Goal: Task Accomplishment & Management: Complete application form

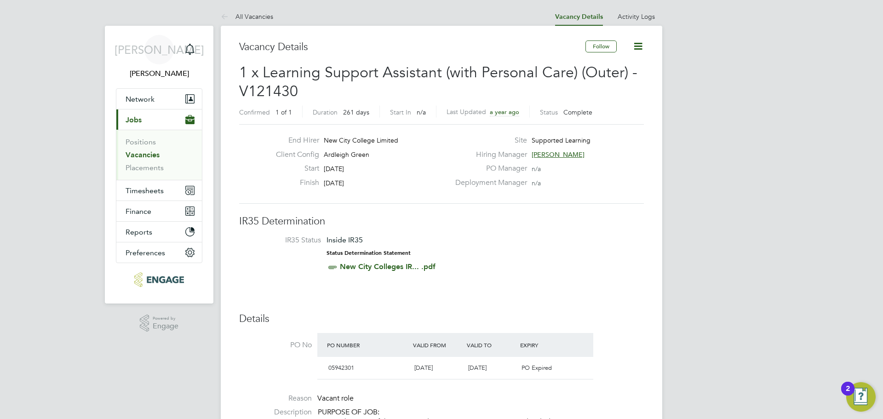
click at [149, 158] on link "Vacancies" at bounding box center [143, 154] width 34 height 9
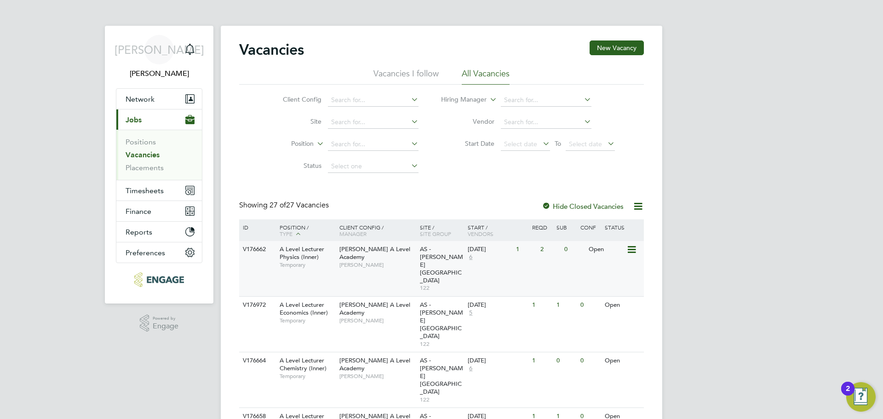
click at [328, 258] on div "A Level Lecturer Physics (Inner) Temporary" at bounding box center [305, 257] width 64 height 32
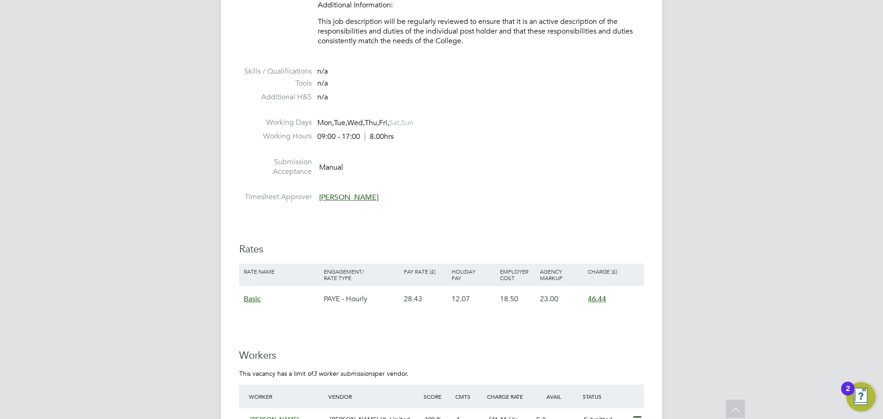
scroll to position [1242, 0]
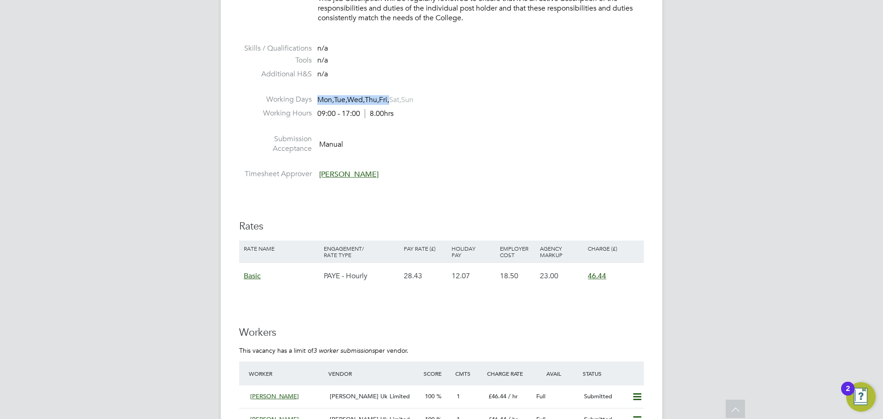
drag, startPoint x: 316, startPoint y: 97, endPoint x: 398, endPoint y: 98, distance: 82.8
click at [398, 98] on li "Working Days Mon, Tue, Wed, Thu, Fri, Sat, Sun" at bounding box center [441, 102] width 405 height 14
click at [401, 101] on span "Sat," at bounding box center [395, 99] width 12 height 9
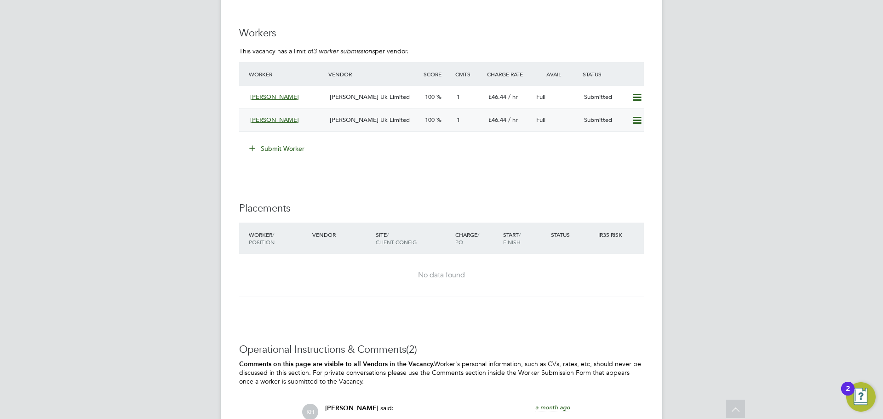
scroll to position [1518, 0]
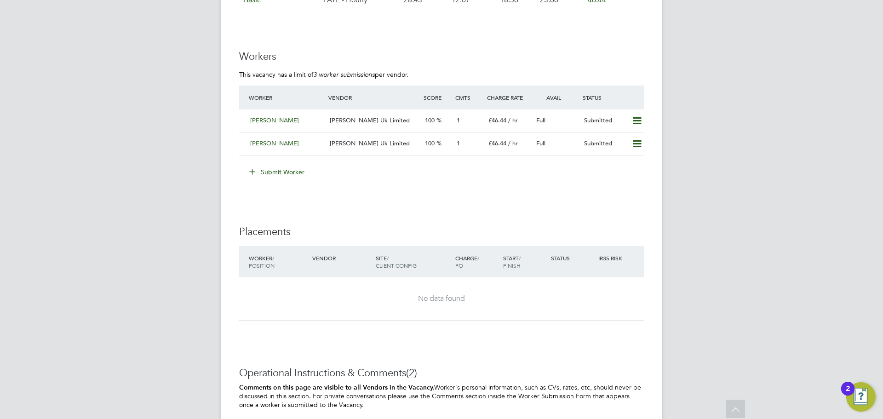
click at [270, 176] on button "Submit Worker" at bounding box center [277, 172] width 69 height 15
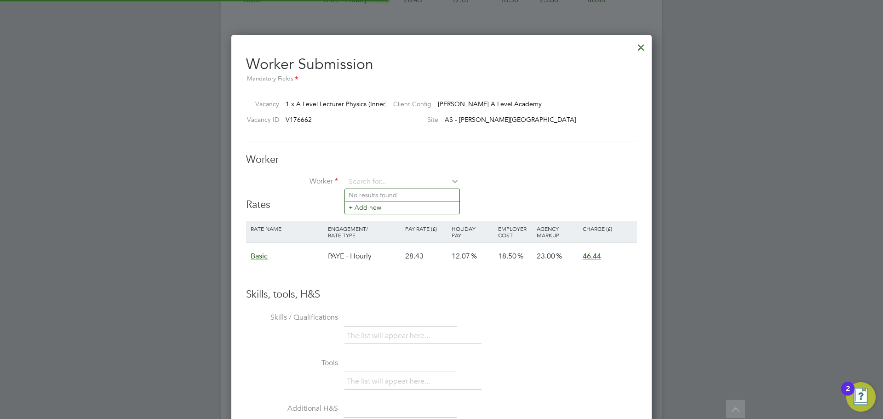
scroll to position [27, 78]
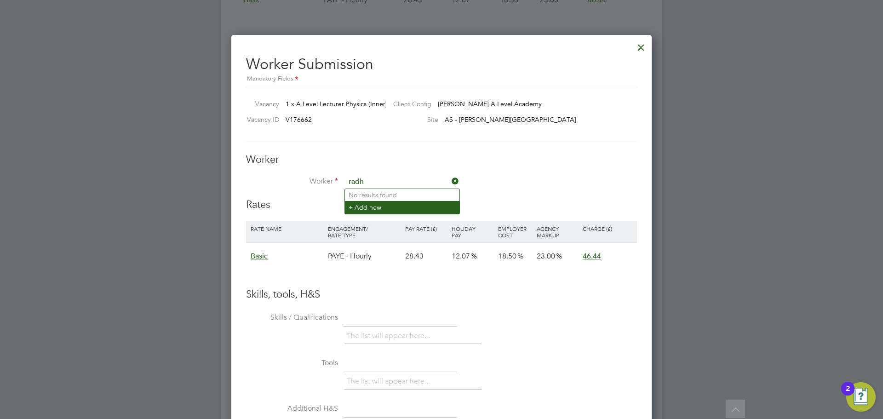
type input "radh"
click at [393, 205] on li "+ Add new" at bounding box center [402, 207] width 115 height 12
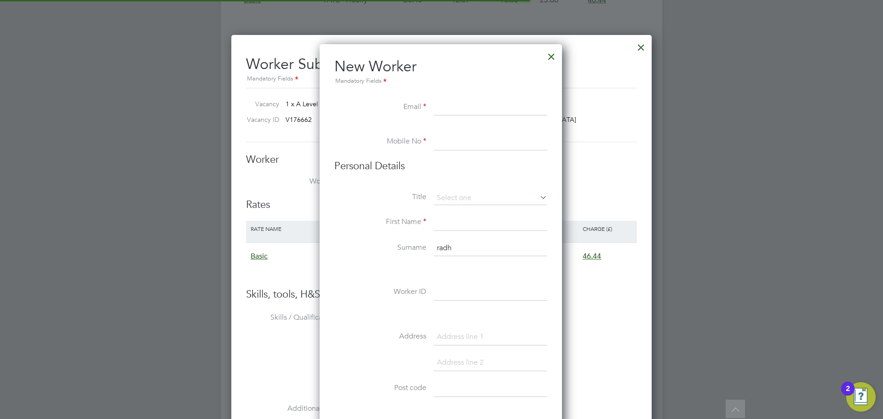
scroll to position [783, 244]
paste input "radhwan_alnaimi@hotmail.com"
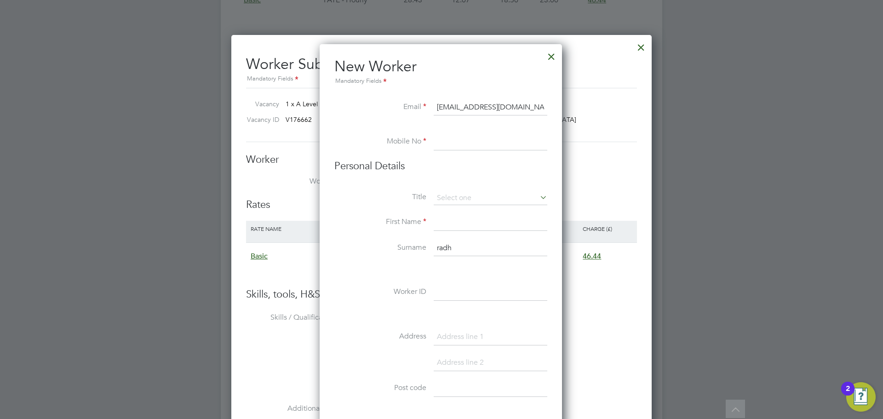
type input "radhwan_alnaimi@hotmail.com"
drag, startPoint x: 471, startPoint y: 141, endPoint x: 447, endPoint y: 133, distance: 26.2
click at [471, 141] on input at bounding box center [491, 142] width 114 height 17
paste input "447999064606"
type input "447999064606"
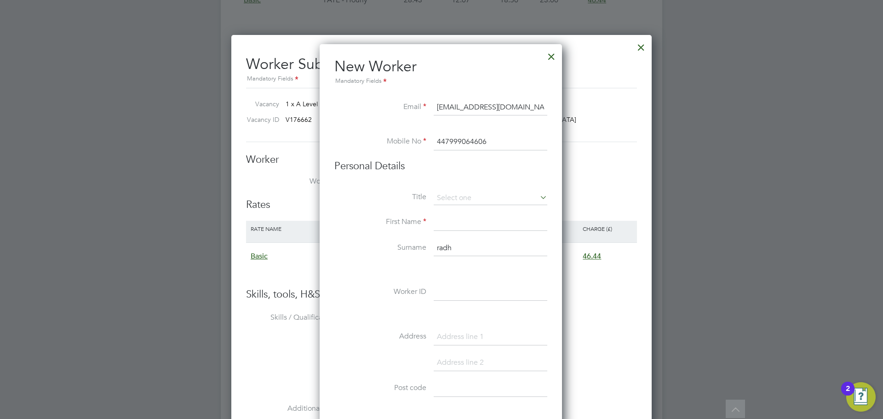
click at [457, 226] on input at bounding box center [491, 222] width 114 height 17
click at [462, 106] on input "radhwan_alnaimi@hotmail.com" at bounding box center [491, 107] width 114 height 17
drag, startPoint x: 464, startPoint y: 107, endPoint x: 410, endPoint y: 102, distance: 53.6
click at [411, 102] on li "Email radhwan_alnaimi@hotmail.com" at bounding box center [440, 112] width 213 height 26
click at [459, 222] on input at bounding box center [491, 222] width 114 height 17
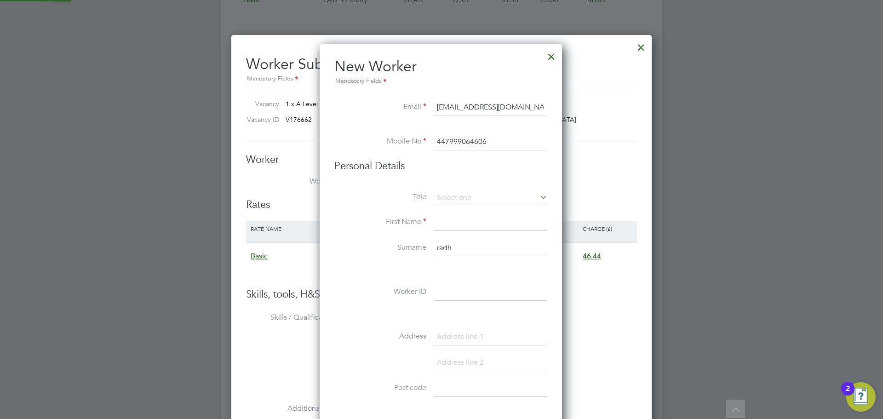
paste input "radhwan"
click at [440, 223] on input "radhwan" at bounding box center [491, 222] width 114 height 17
type input "Radhwan"
drag, startPoint x: 441, startPoint y: 249, endPoint x: 412, endPoint y: 246, distance: 29.1
click at [413, 247] on li "Surname radh" at bounding box center [440, 253] width 213 height 26
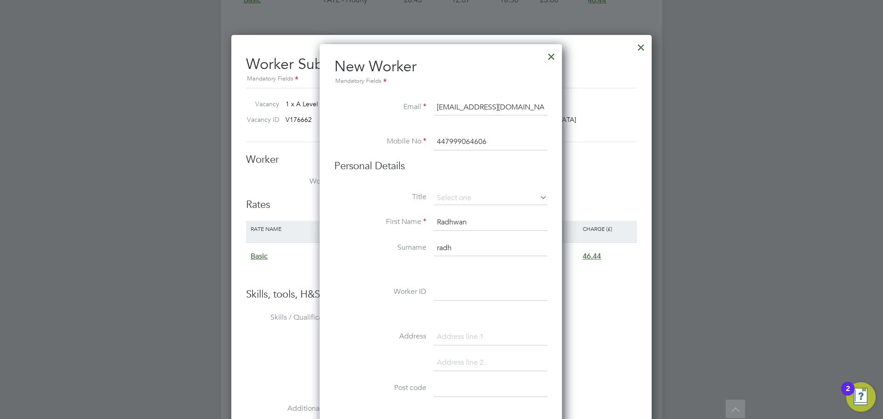
paste input "Alnaimi"
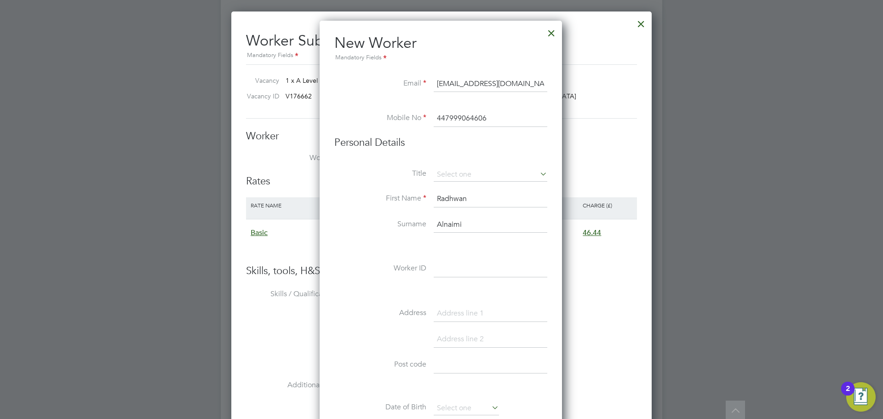
scroll to position [1564, 0]
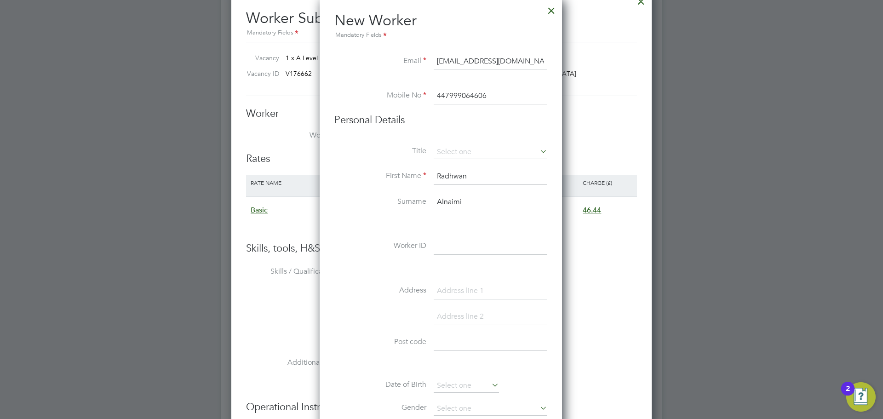
type input "Alnaimi"
click at [455, 339] on input at bounding box center [491, 342] width 114 height 17
paste input "UB8 1XT"
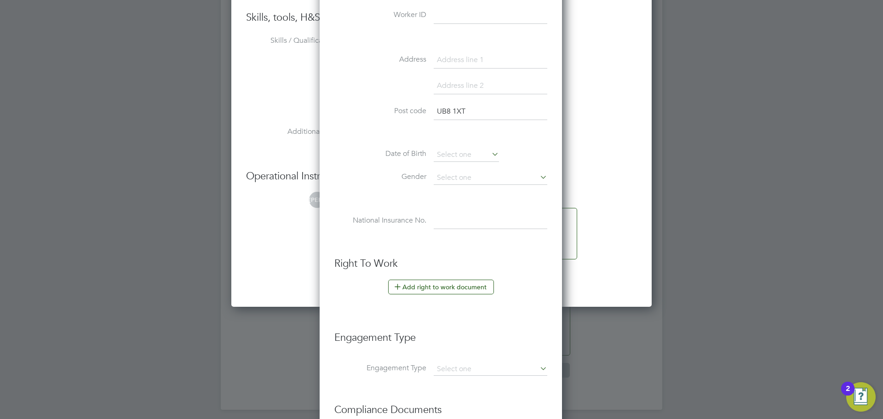
scroll to position [1840, 0]
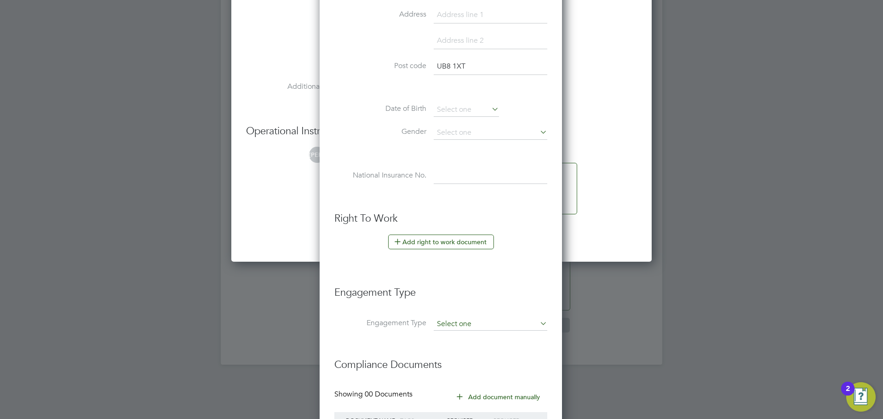
type input "UB8 1XT"
click at [458, 321] on input at bounding box center [491, 324] width 114 height 13
click at [454, 356] on li "PAYE Direct" at bounding box center [490, 350] width 115 height 13
type input "PAYE Direct"
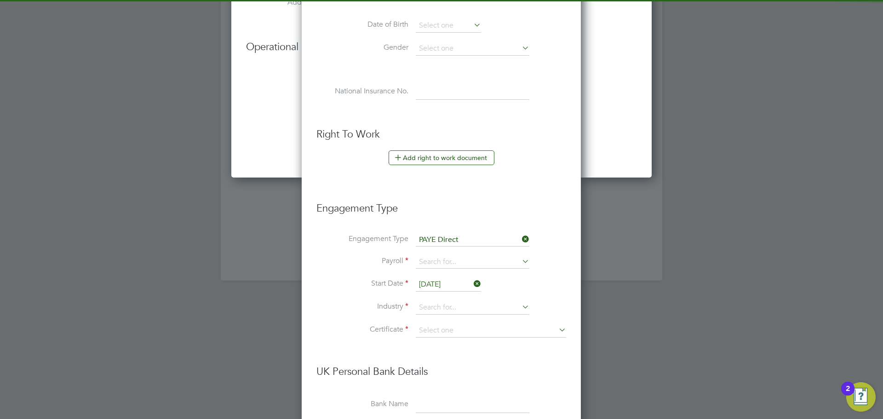
scroll to position [1932, 0]
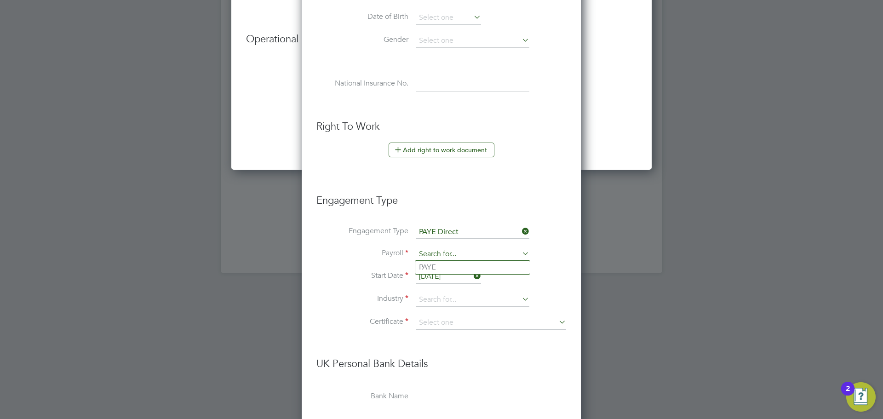
click at [455, 252] on input at bounding box center [473, 254] width 114 height 13
click at [451, 270] on li "PAYE" at bounding box center [472, 267] width 115 height 13
type input "PAYE"
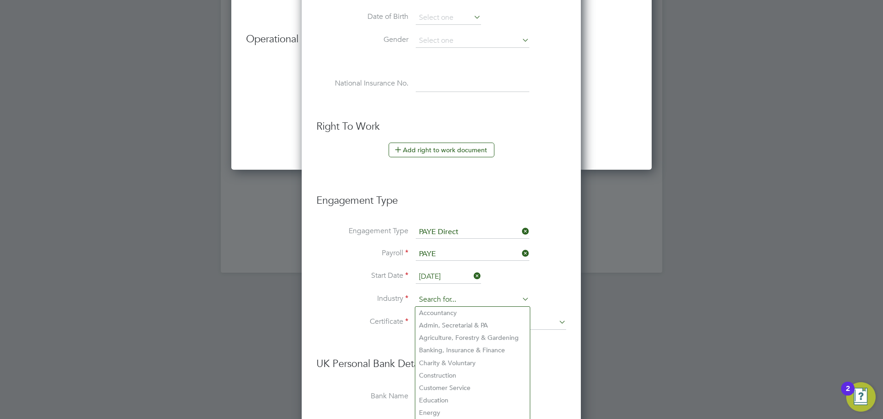
click at [442, 302] on input at bounding box center [473, 300] width 114 height 14
click at [439, 394] on li "Education" at bounding box center [472, 400] width 115 height 12
type input "Education"
click at [463, 321] on input at bounding box center [491, 323] width 150 height 14
drag, startPoint x: 451, startPoint y: 359, endPoint x: 451, endPoint y: 355, distance: 4.6
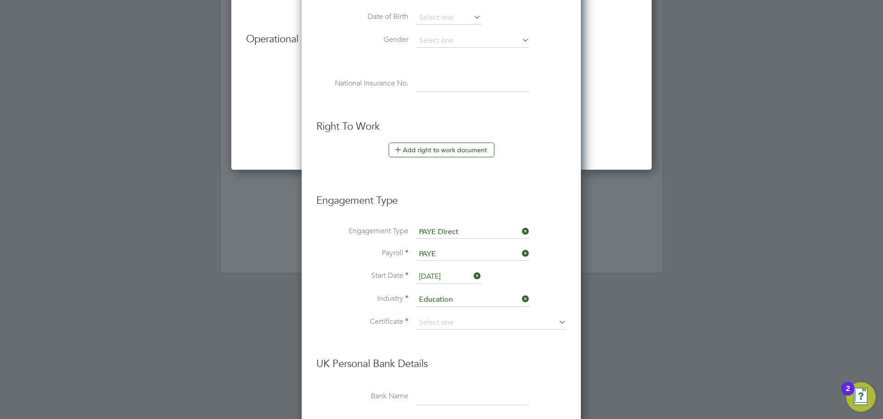
click at [451, 359] on li "Don't know" at bounding box center [490, 360] width 151 height 12
type input "Don't know"
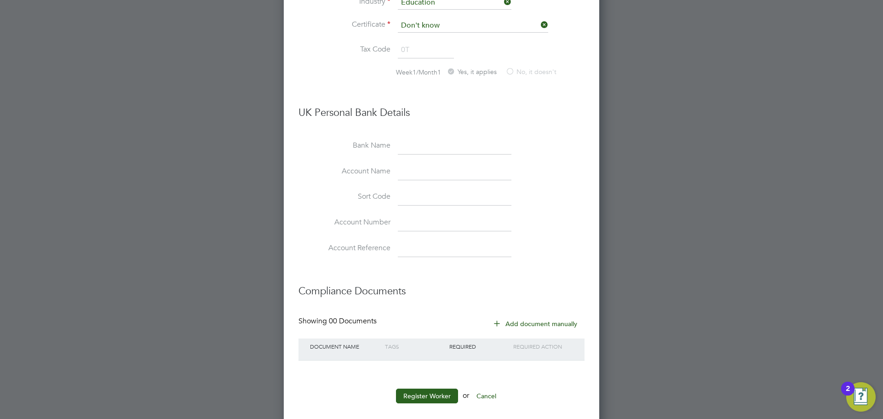
scroll to position [2240, 0]
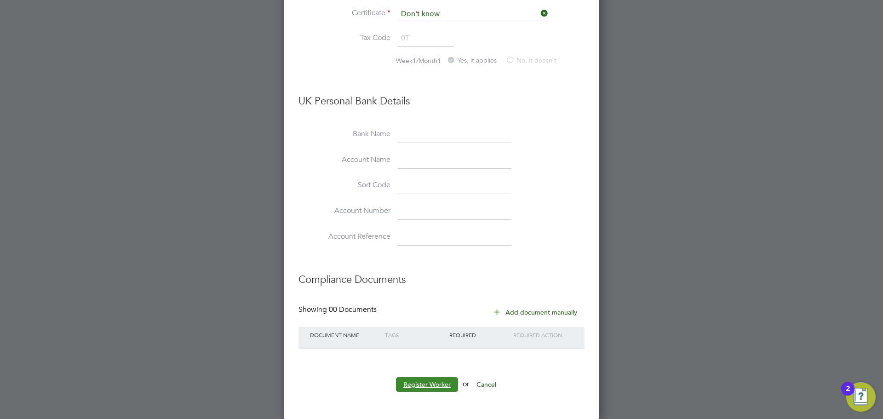
click at [432, 385] on button "Register Worker" at bounding box center [427, 384] width 62 height 15
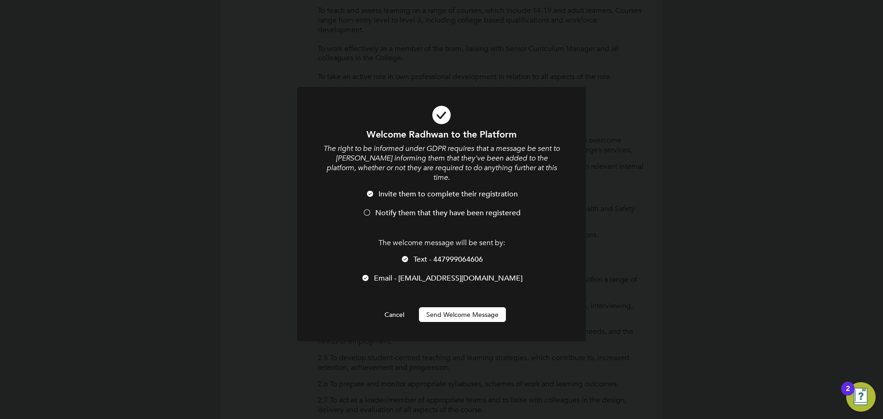
click at [424, 208] on span "Notify them that they have been registered" at bounding box center [447, 212] width 145 height 9
click at [434, 293] on div "Welcome Radhwan to the Platform The right to be informed under GDPR requires th…" at bounding box center [441, 225] width 239 height 194
click at [439, 307] on button "Send Welcome Message" at bounding box center [462, 314] width 87 height 15
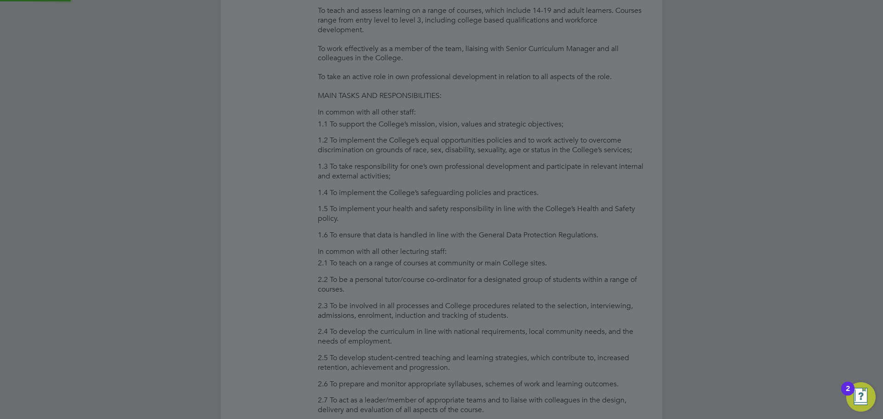
type input "Radhwan Alnaimi"
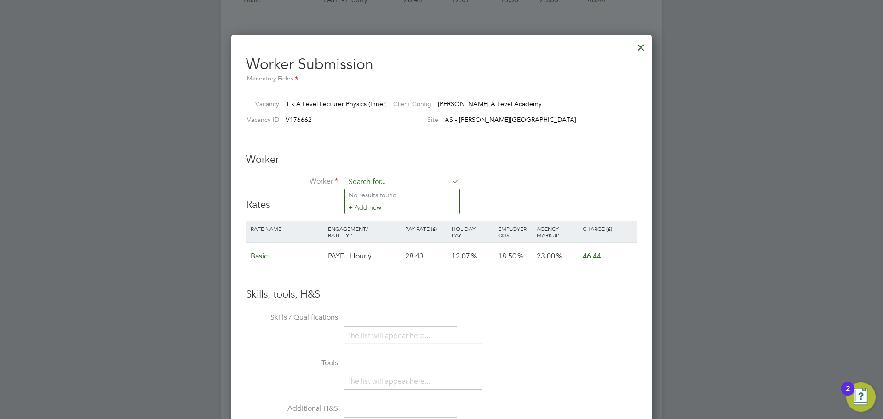
scroll to position [549, 421]
click at [413, 182] on input at bounding box center [402, 182] width 114 height 14
click at [387, 192] on li "Rad hwan Alnaimi" at bounding box center [402, 195] width 115 height 12
type input "Radhwan Alnaimi"
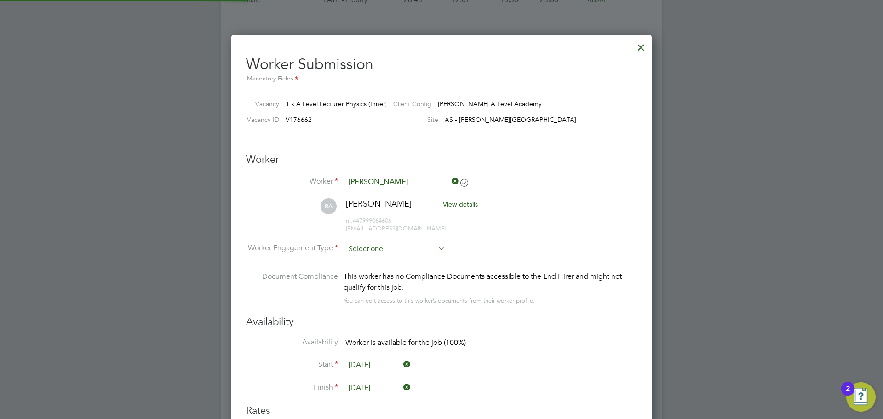
scroll to position [755, 421]
click at [377, 256] on li "Worker Engagement Type" at bounding box center [441, 256] width 391 height 29
click at [382, 252] on input at bounding box center [395, 249] width 100 height 14
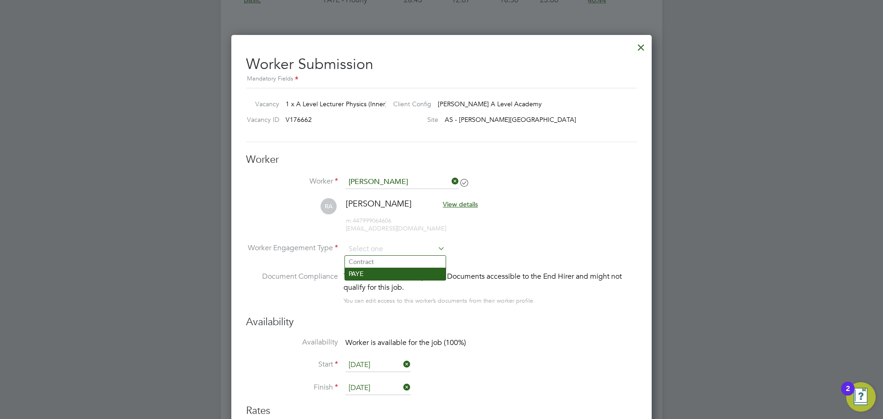
click at [381, 276] on li "PAYE" at bounding box center [395, 274] width 101 height 12
type input "PAYE"
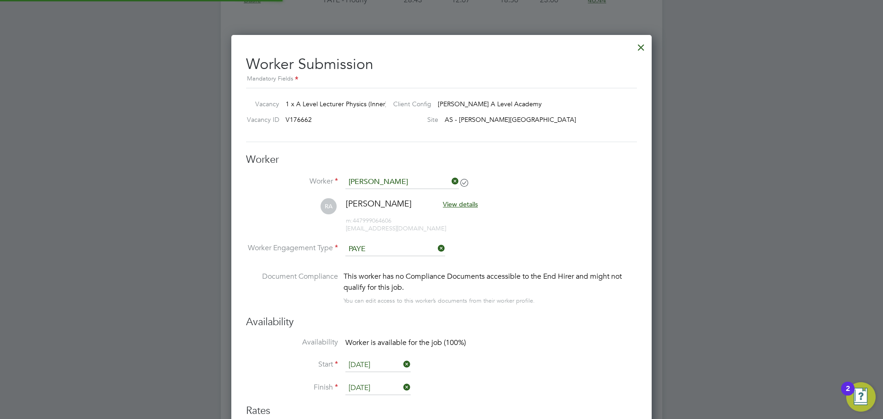
scroll to position [27, 63]
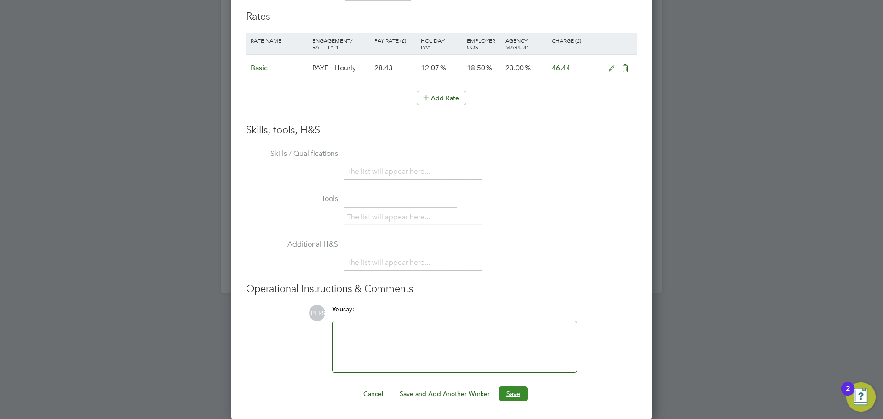
click at [510, 392] on button "Save" at bounding box center [513, 393] width 29 height 15
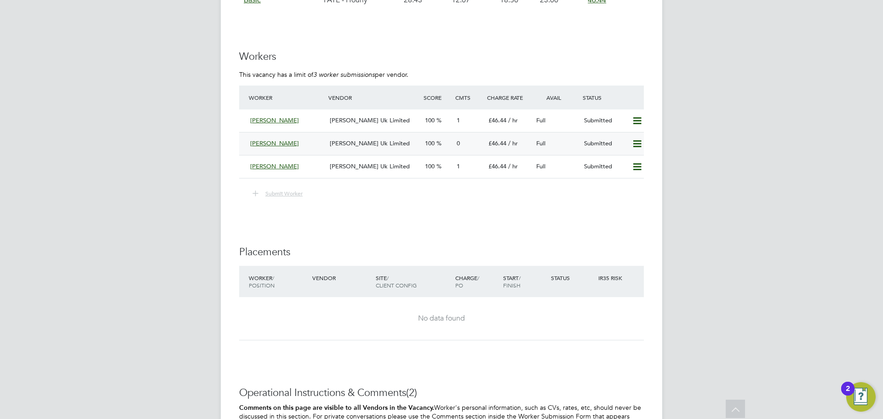
click at [335, 134] on div "Radhwan Alnaimi Morgan Hunt Uk Limited 100 0 £46.44 / hr Full Submitted" at bounding box center [441, 143] width 405 height 23
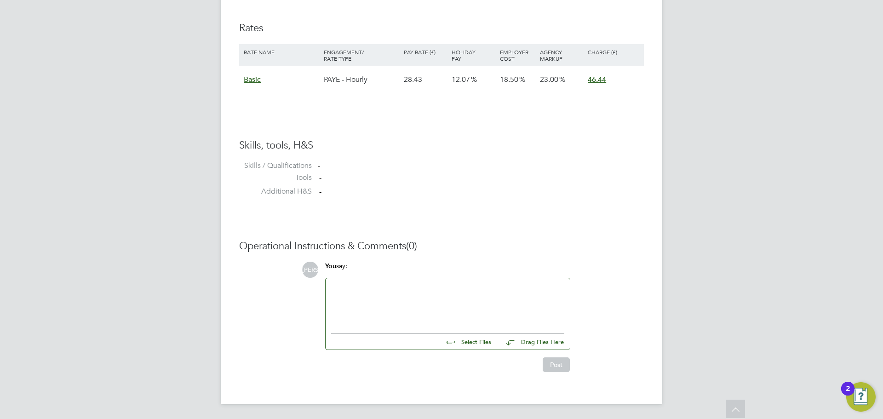
click at [479, 345] on input "file" at bounding box center [495, 340] width 138 height 13
type input "C:\fakepath\Radhwan Alnaimi - MH CV.pdf"
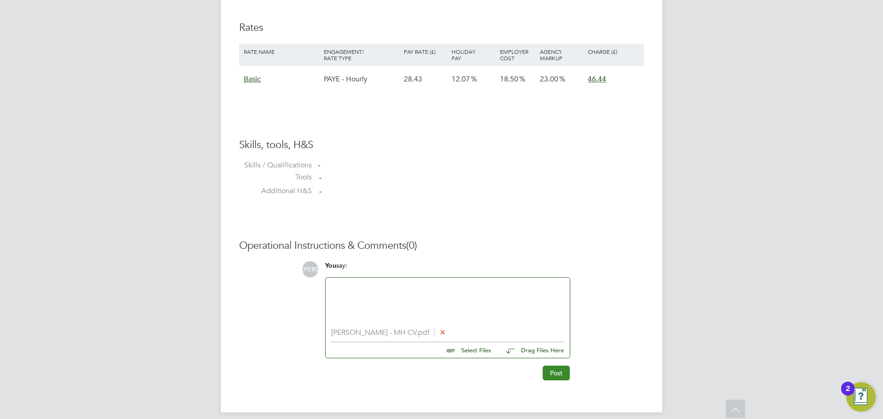
click at [558, 376] on button "Post" at bounding box center [556, 373] width 27 height 15
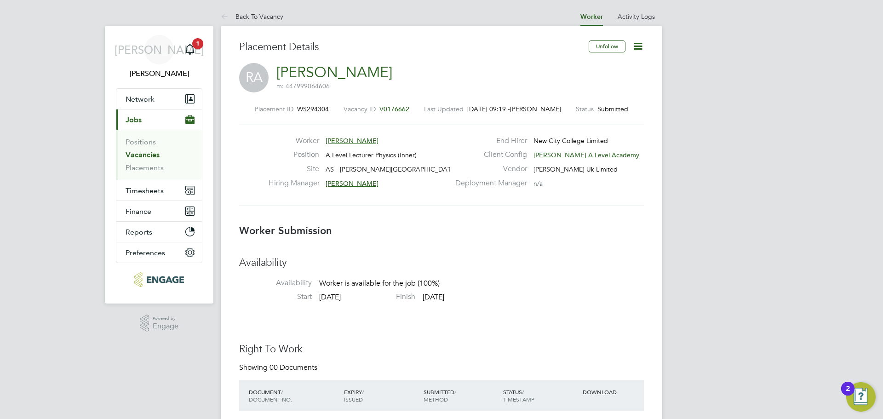
drag, startPoint x: 406, startPoint y: 325, endPoint x: 368, endPoint y: 184, distance: 145.7
click at [276, 18] on link "Back To Vacancy" at bounding box center [252, 16] width 63 height 8
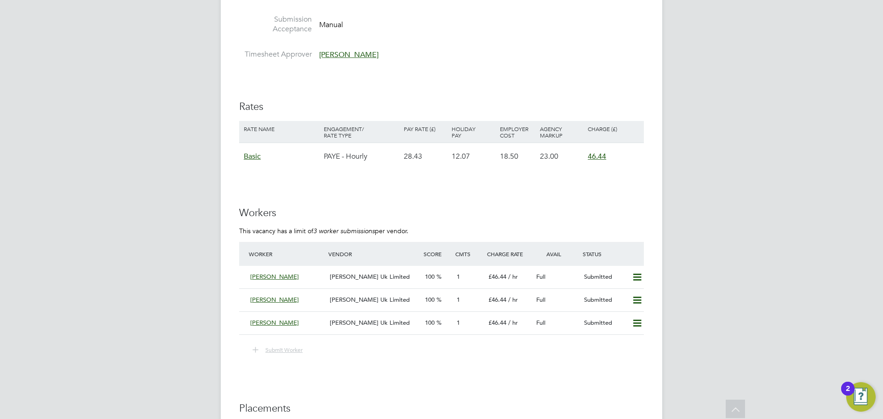
scroll to position [1351, 0]
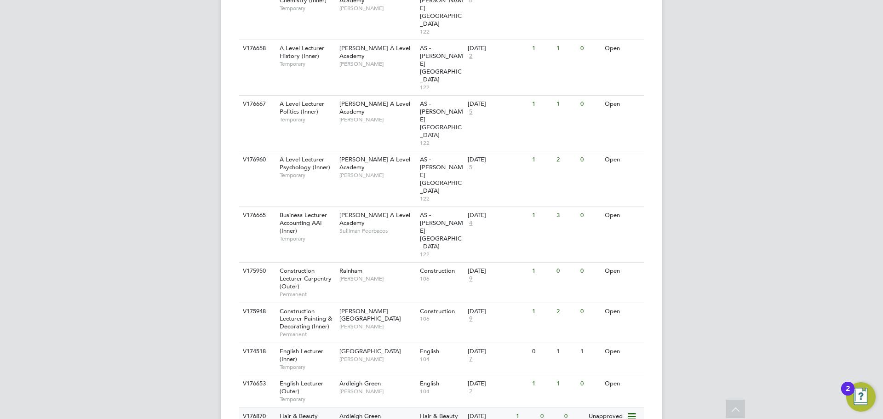
scroll to position [414, 0]
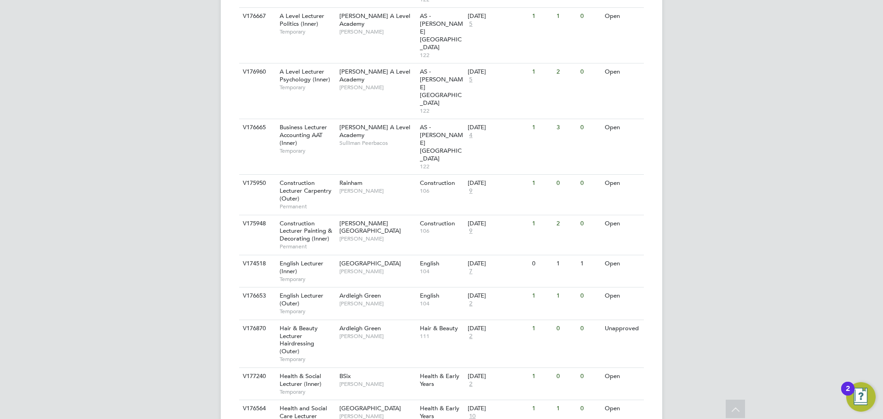
scroll to position [460, 0]
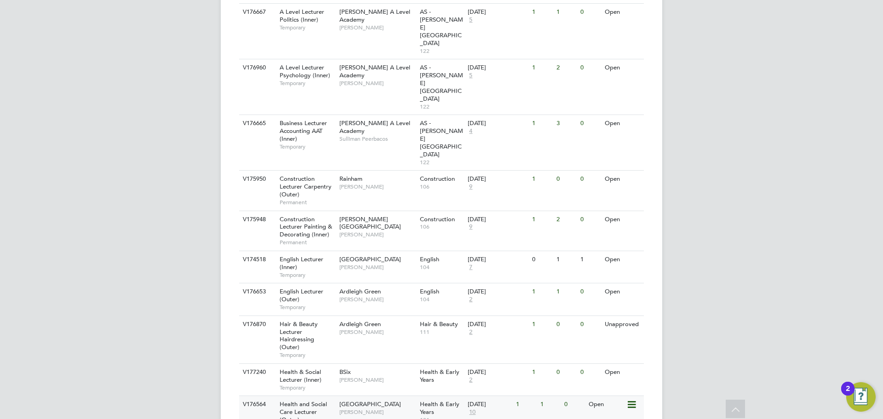
click at [324, 396] on div "Health and Social Care Lecturer (Outer) Temporary" at bounding box center [305, 416] width 64 height 40
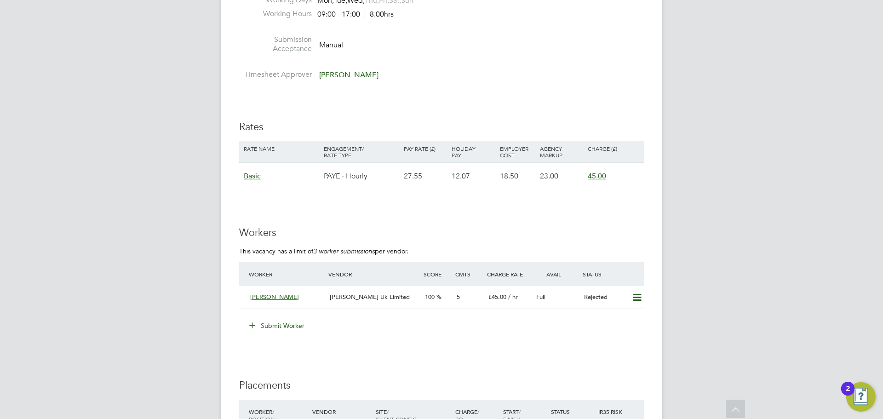
scroll to position [1288, 0]
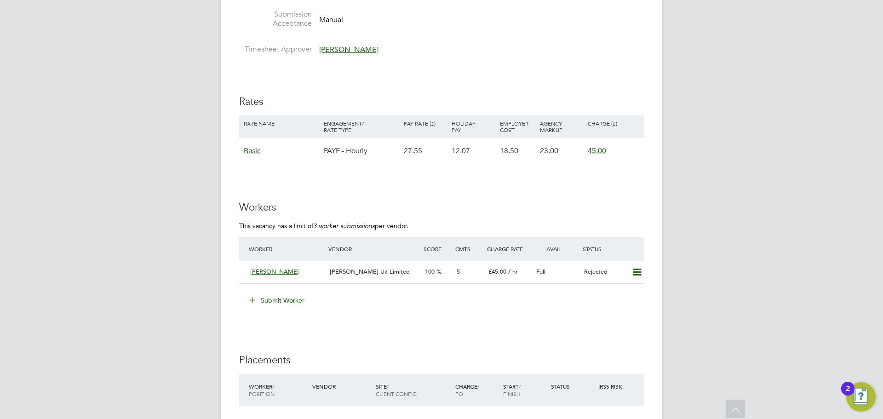
scroll to position [1426, 0]
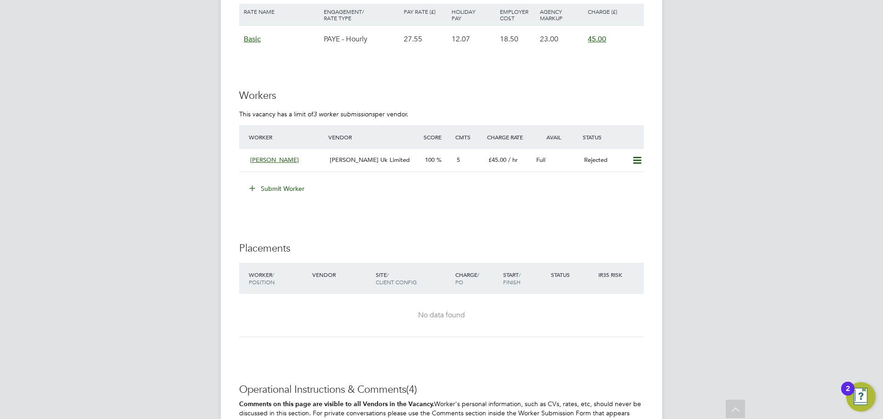
click at [299, 196] on li "Submit Worker" at bounding box center [441, 193] width 405 height 24
click at [301, 189] on button "Submit Worker" at bounding box center [277, 188] width 69 height 15
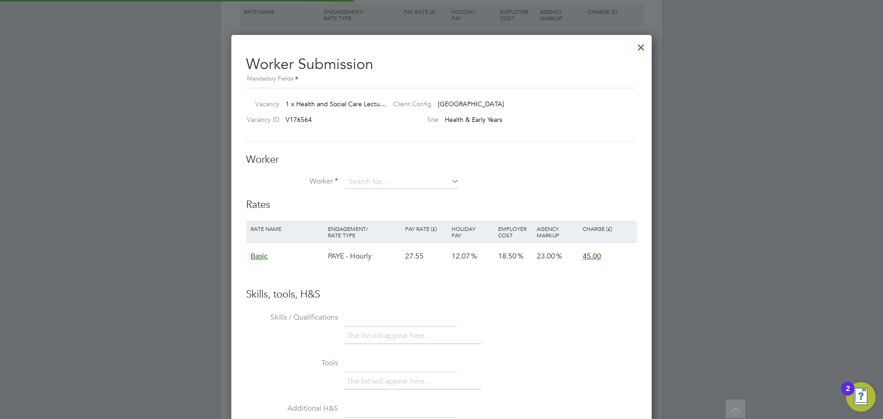
scroll to position [549, 421]
click at [370, 208] on li "+ Add new" at bounding box center [402, 207] width 115 height 12
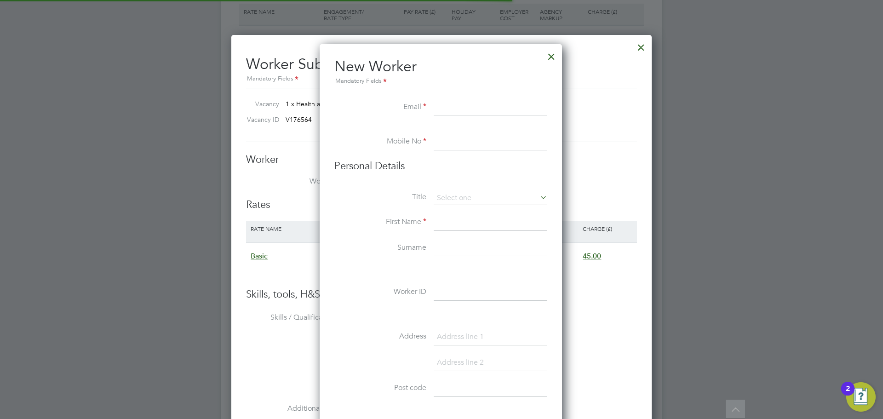
scroll to position [783, 244]
paste input "[EMAIL_ADDRESS][DOMAIN_NAME]"
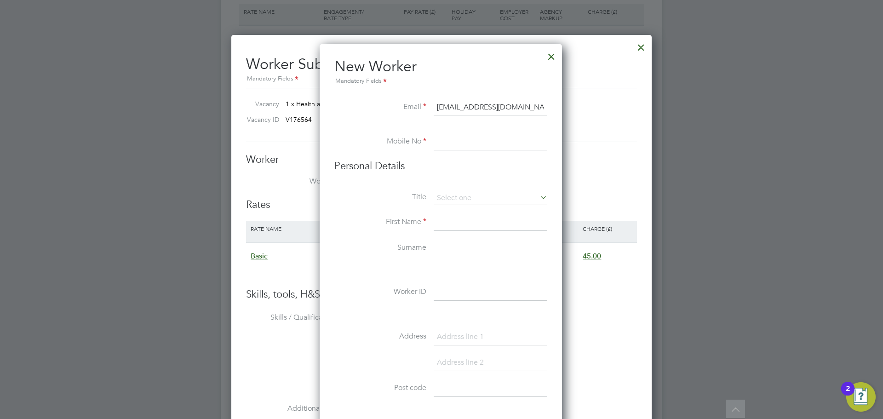
type input "[EMAIL_ADDRESS][DOMAIN_NAME]"
click at [473, 152] on li "Mobile No" at bounding box center [440, 147] width 213 height 26
click at [482, 144] on input at bounding box center [491, 142] width 114 height 17
paste input "07729 647797"
type input "07729 647797"
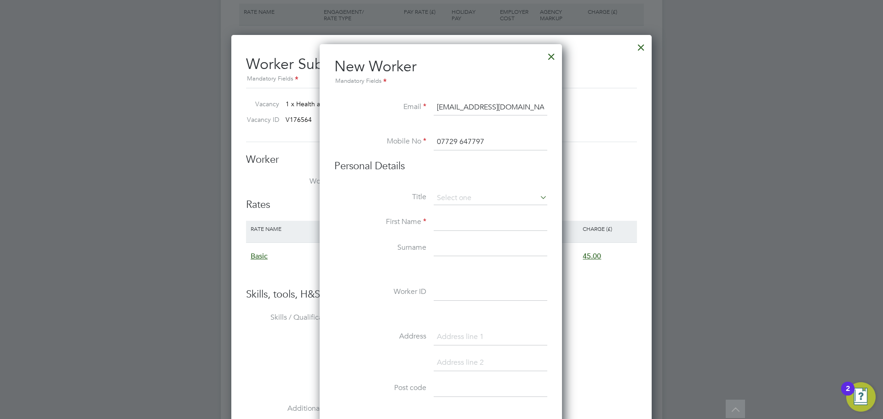
click at [448, 218] on input at bounding box center [491, 222] width 114 height 17
paste input "[PERSON_NAME]"
drag, startPoint x: 510, startPoint y: 224, endPoint x: 454, endPoint y: 223, distance: 55.7
click at [454, 223] on input "[PERSON_NAME]" at bounding box center [491, 222] width 114 height 17
type input "[PERSON_NAME]"
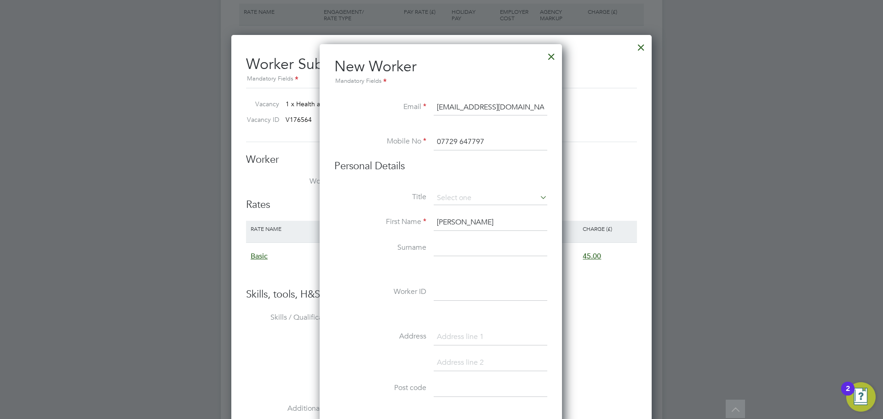
click at [455, 255] on input at bounding box center [491, 248] width 114 height 17
paste input "[PERSON_NAME]"
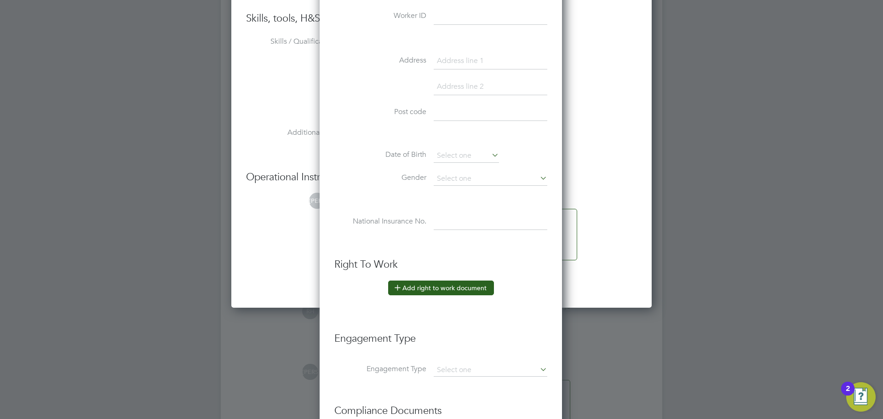
scroll to position [1794, 0]
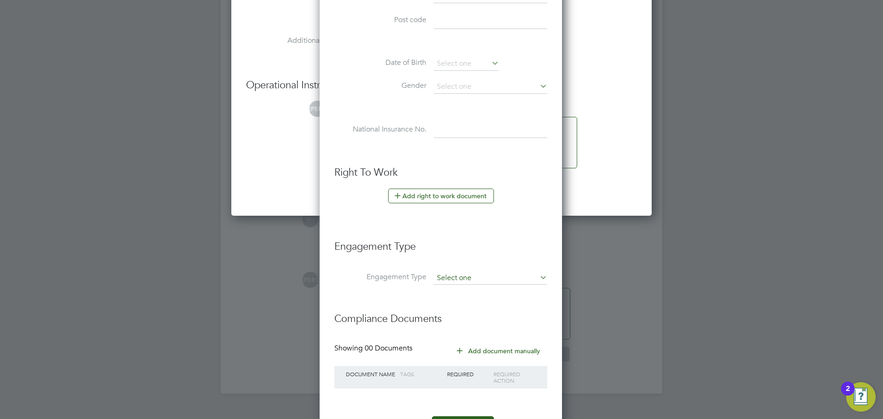
type input "[PERSON_NAME]"
drag, startPoint x: 465, startPoint y: 279, endPoint x: 463, endPoint y: 287, distance: 8.9
click at [465, 279] on input at bounding box center [491, 278] width 114 height 13
click at [465, 304] on li "PAYE Direct" at bounding box center [490, 304] width 115 height 13
type input "PAYE Direct"
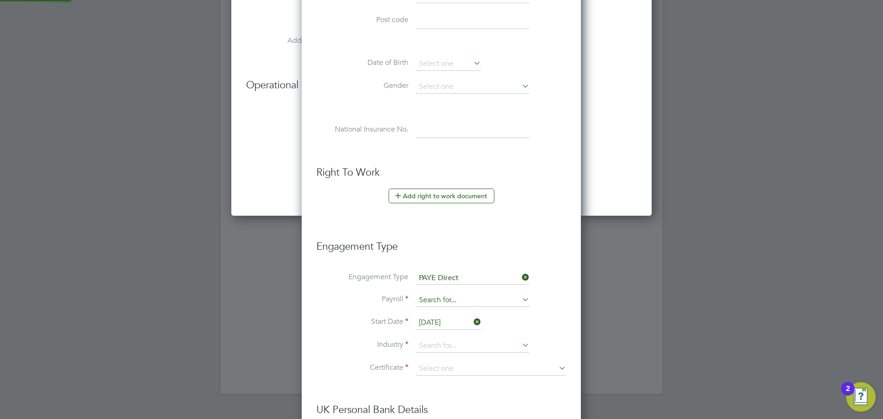
scroll to position [5, 5]
click at [471, 303] on input at bounding box center [473, 300] width 114 height 13
click at [474, 313] on li "PAYE" at bounding box center [472, 313] width 115 height 13
type input "PAYE"
click at [451, 350] on input at bounding box center [473, 346] width 114 height 14
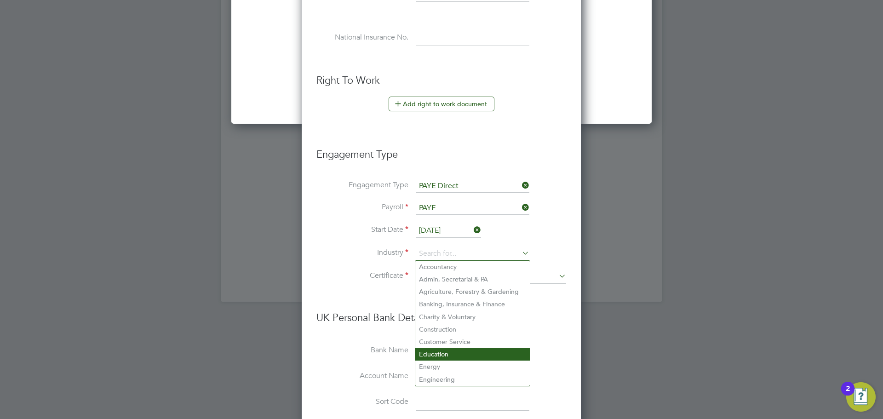
click at [461, 353] on li "Education" at bounding box center [472, 354] width 115 height 12
type input "Education"
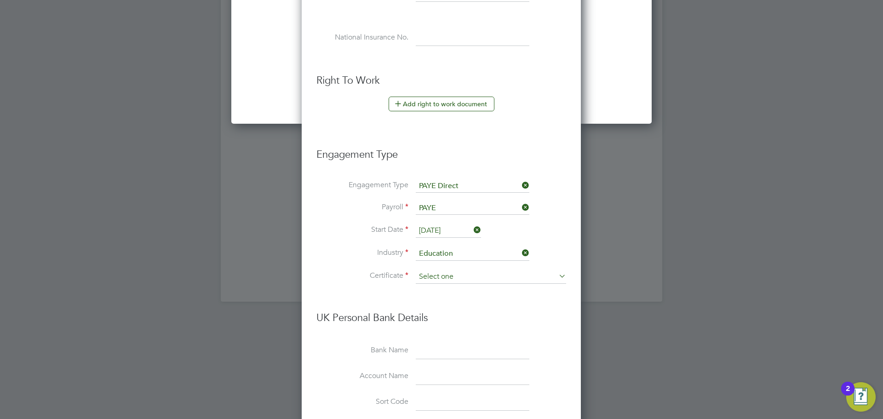
click at [449, 278] on input at bounding box center [491, 277] width 150 height 14
click at [447, 316] on li "Don't know" at bounding box center [490, 314] width 151 height 12
type input "Don't know"
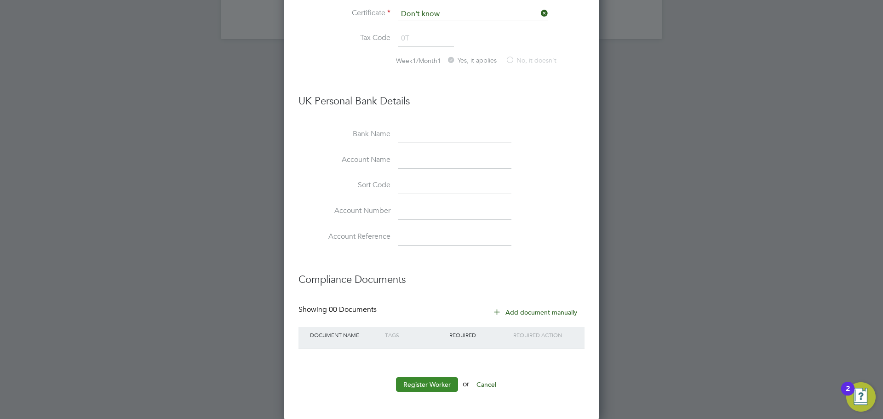
click at [426, 383] on button "Register Worker" at bounding box center [427, 384] width 62 height 15
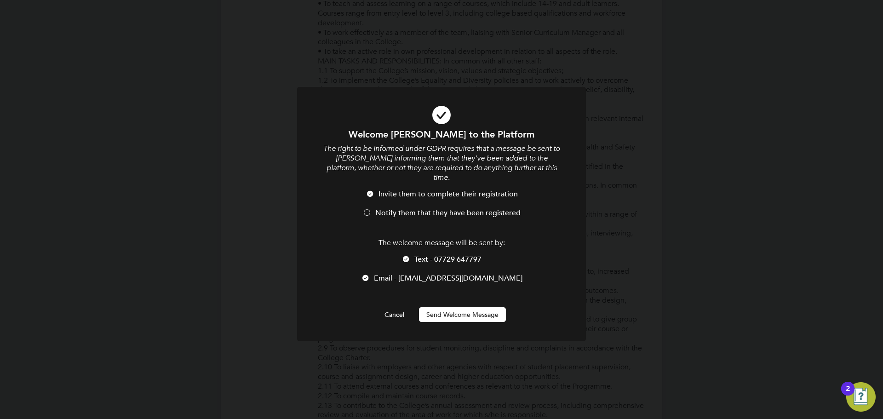
click at [414, 208] on span "Notify them that they have been registered" at bounding box center [447, 212] width 145 height 9
click at [467, 307] on button "Send Welcome Message" at bounding box center [462, 314] width 87 height 15
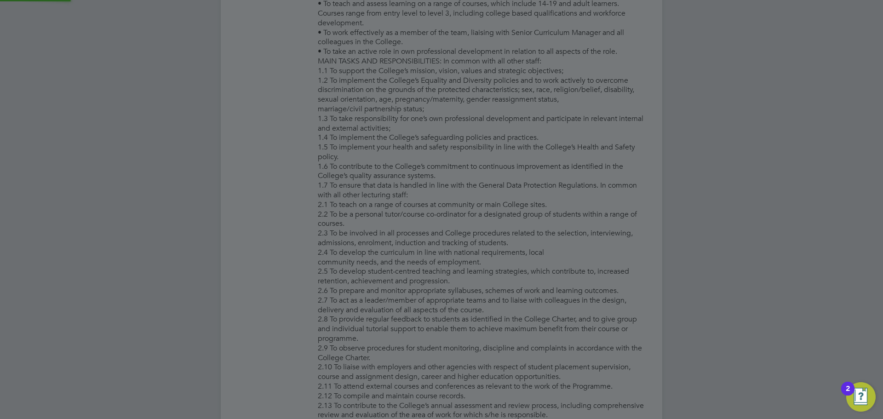
type input "[PERSON_NAME]"
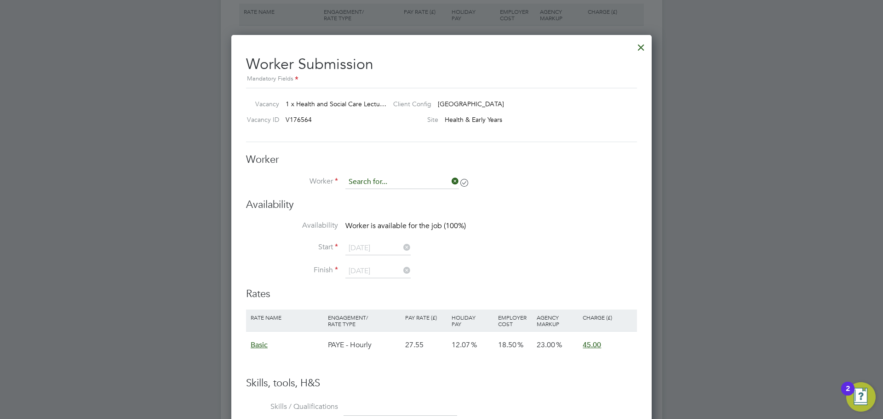
click at [412, 178] on input at bounding box center [402, 182] width 114 height 14
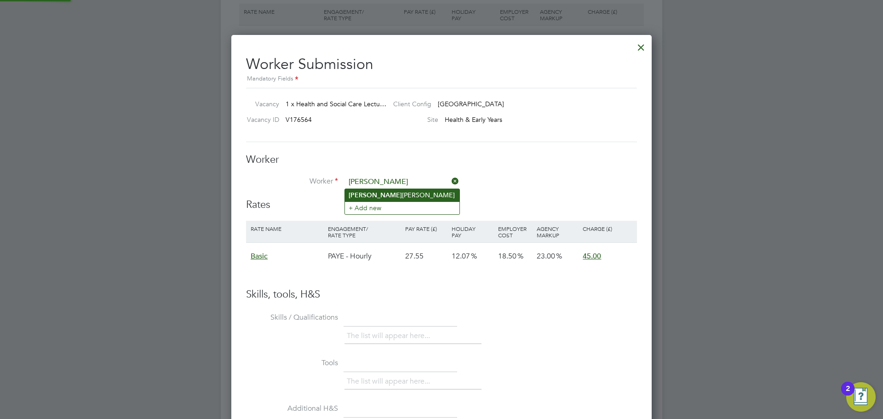
click at [403, 193] on li "[PERSON_NAME]" at bounding box center [402, 195] width 115 height 12
type input "[PERSON_NAME]"
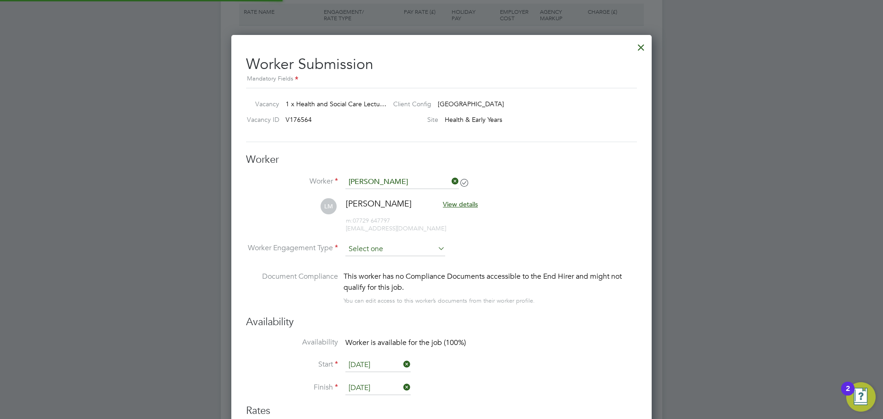
click at [407, 253] on input at bounding box center [395, 249] width 100 height 14
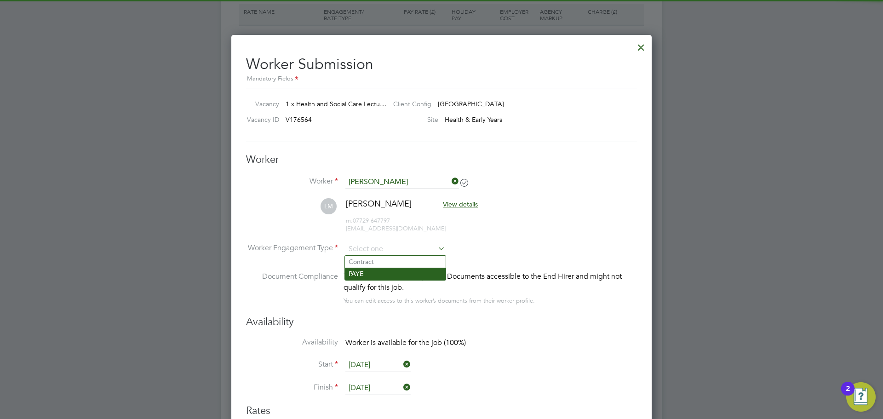
click at [398, 273] on li "PAYE" at bounding box center [395, 274] width 101 height 12
type input "PAYE"
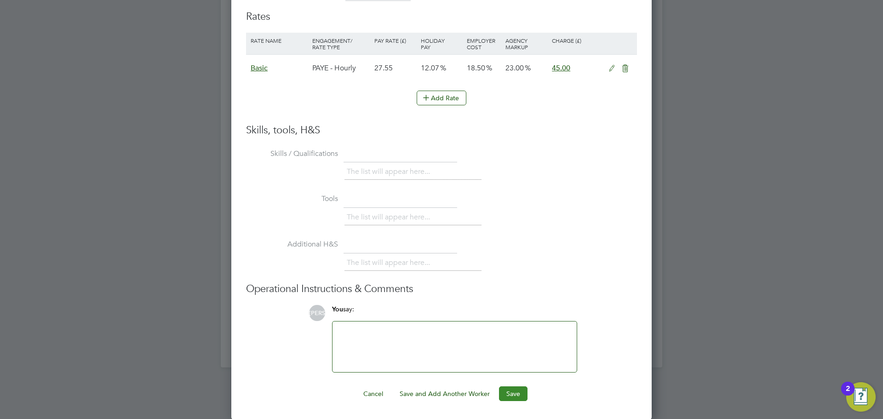
click at [516, 385] on ng-form "Worker Worker [PERSON_NAME] [PERSON_NAME] View details m: 07729 647797 [EMAIL_A…" at bounding box center [441, 80] width 391 height 642
click at [515, 390] on button "Save" at bounding box center [513, 393] width 29 height 15
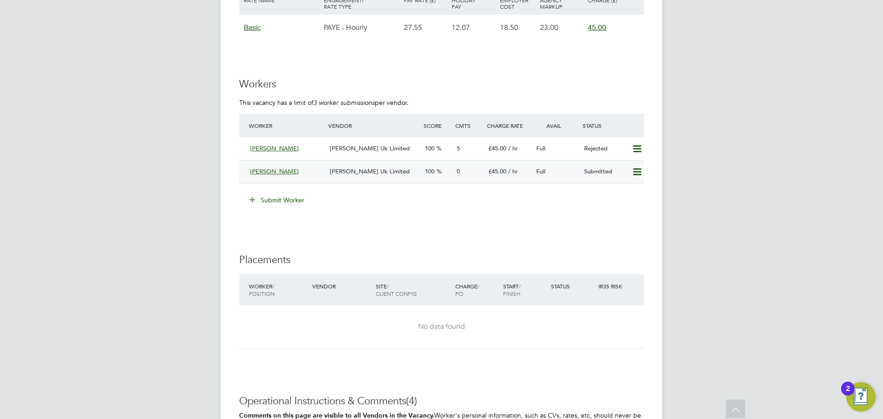
click at [373, 174] on span "[PERSON_NAME] Uk Limited" at bounding box center [370, 171] width 80 height 8
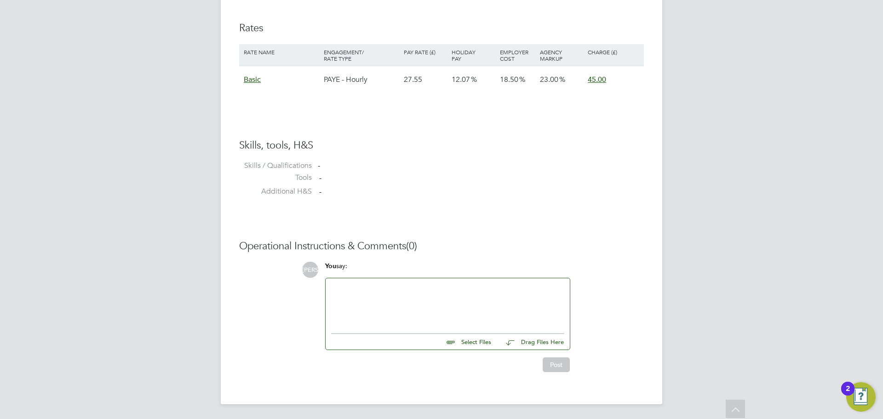
click at [471, 346] on div "Select Files Drag Files Here" at bounding box center [447, 339] width 233 height 21
click at [475, 344] on input "file" at bounding box center [495, 340] width 138 height 13
type input "C:\fakepath\[PERSON_NAME] - CV.docx"
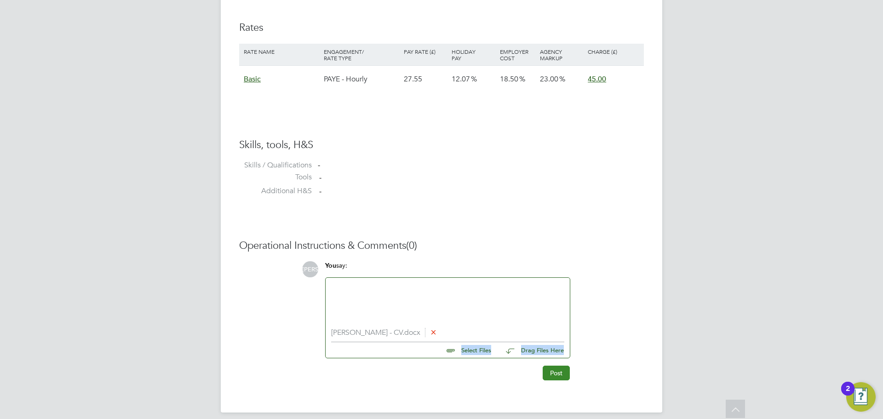
click at [558, 373] on button "Post" at bounding box center [556, 373] width 27 height 15
